Goal: Go to known website: Go to known website

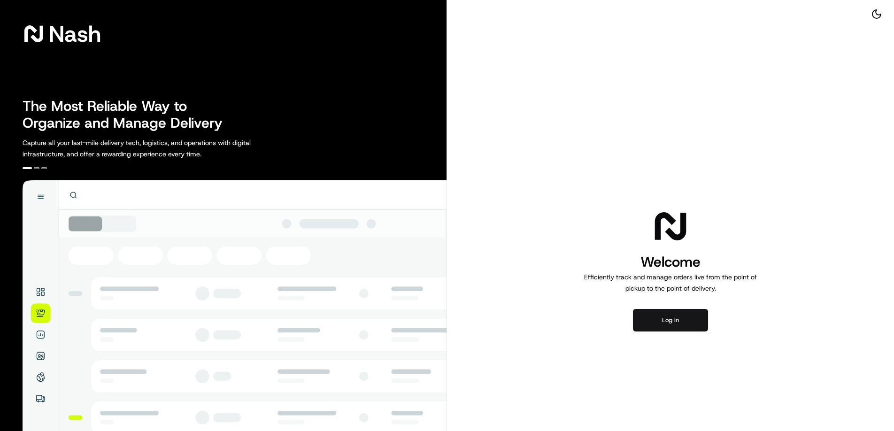
click at [648, 327] on button "Log in" at bounding box center [670, 320] width 75 height 23
